Goal: Consume media (video, audio)

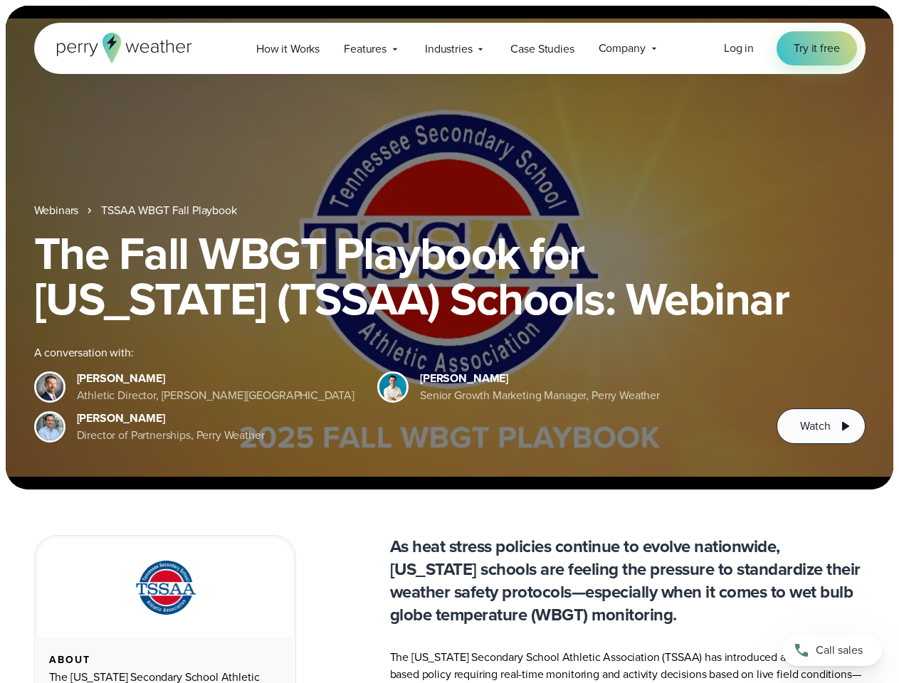
click at [449, 342] on div "The Fall WBGT Playbook for [US_STATE] (TSSAA) Schools: Webinar A conversation w…" at bounding box center [450, 338] width 832 height 214
click at [449, 48] on span "Industries" at bounding box center [448, 49] width 47 height 17
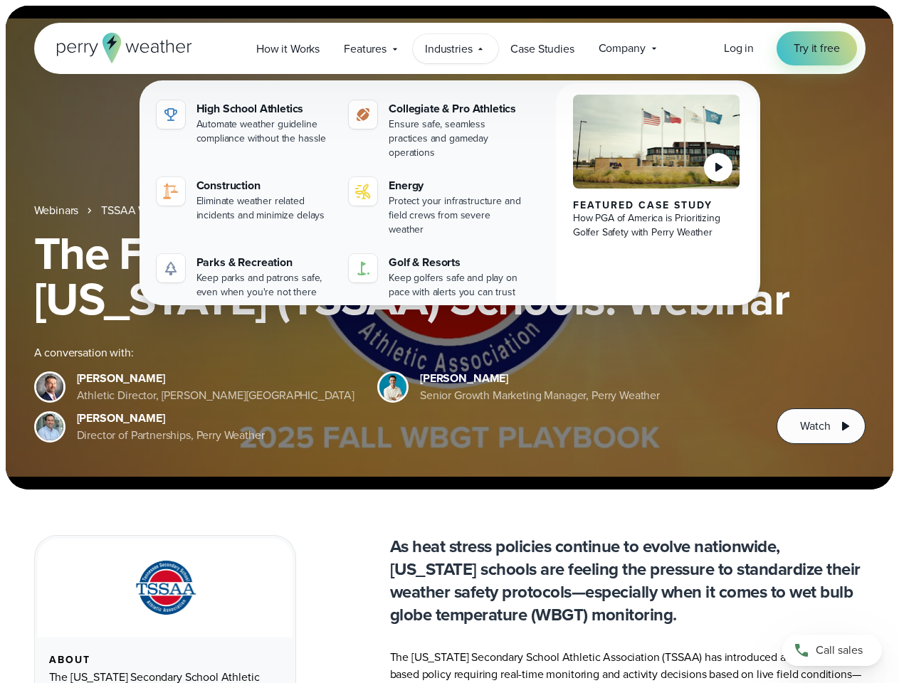
click at [449, 248] on h1 "The Fall WBGT Playbook for [US_STATE] (TSSAA) Schools: Webinar" at bounding box center [450, 276] width 832 height 91
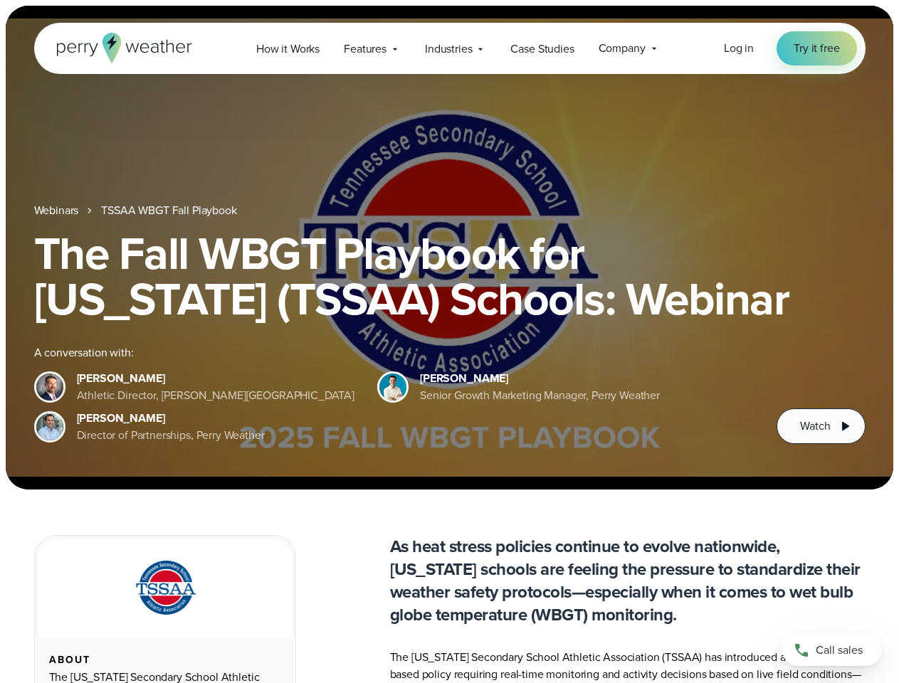
click at [170, 211] on link "TSSAA WBGT Fall Playbook" at bounding box center [168, 210] width 135 height 17
click at [821, 426] on span "Watch" at bounding box center [815, 426] width 30 height 17
